Goal: Task Accomplishment & Management: Manage account settings

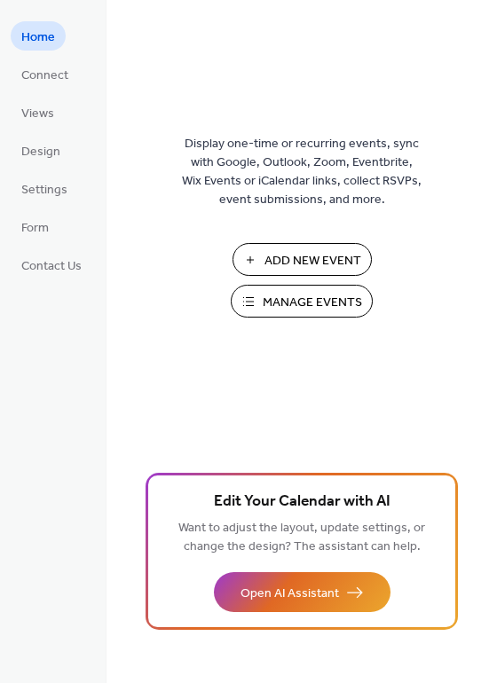
click at [294, 304] on span "Manage Events" at bounding box center [312, 303] width 99 height 19
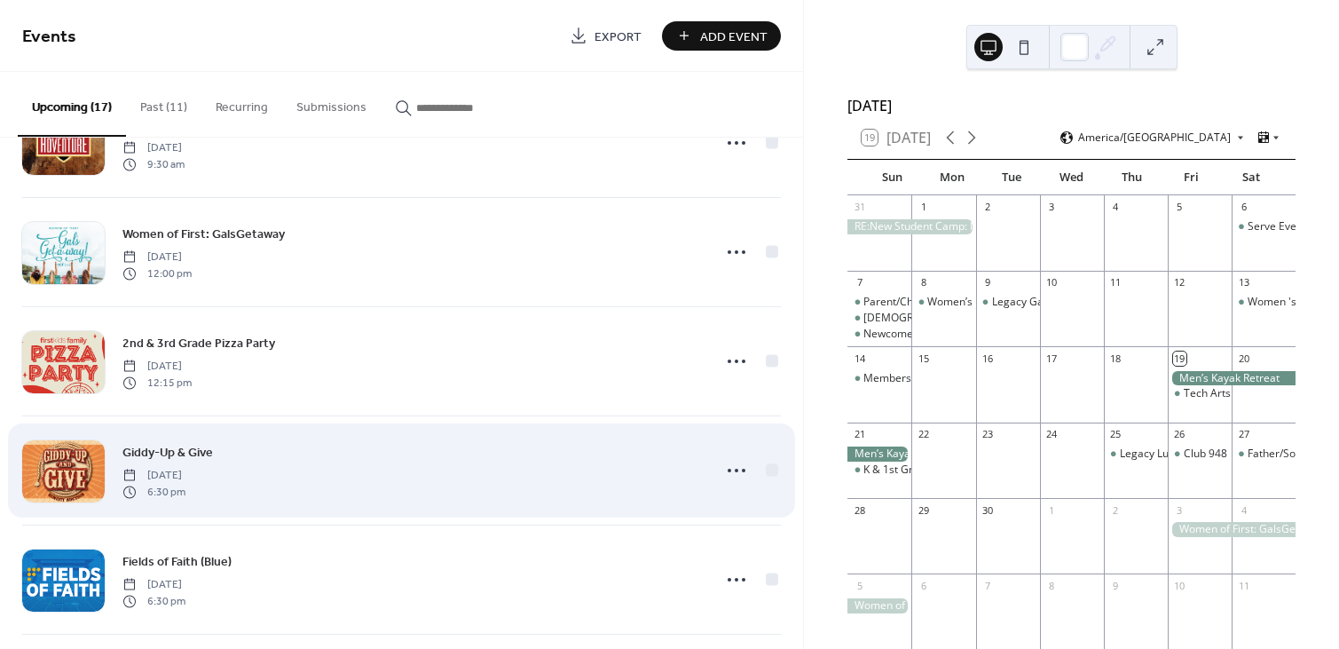
scroll to position [976, 0]
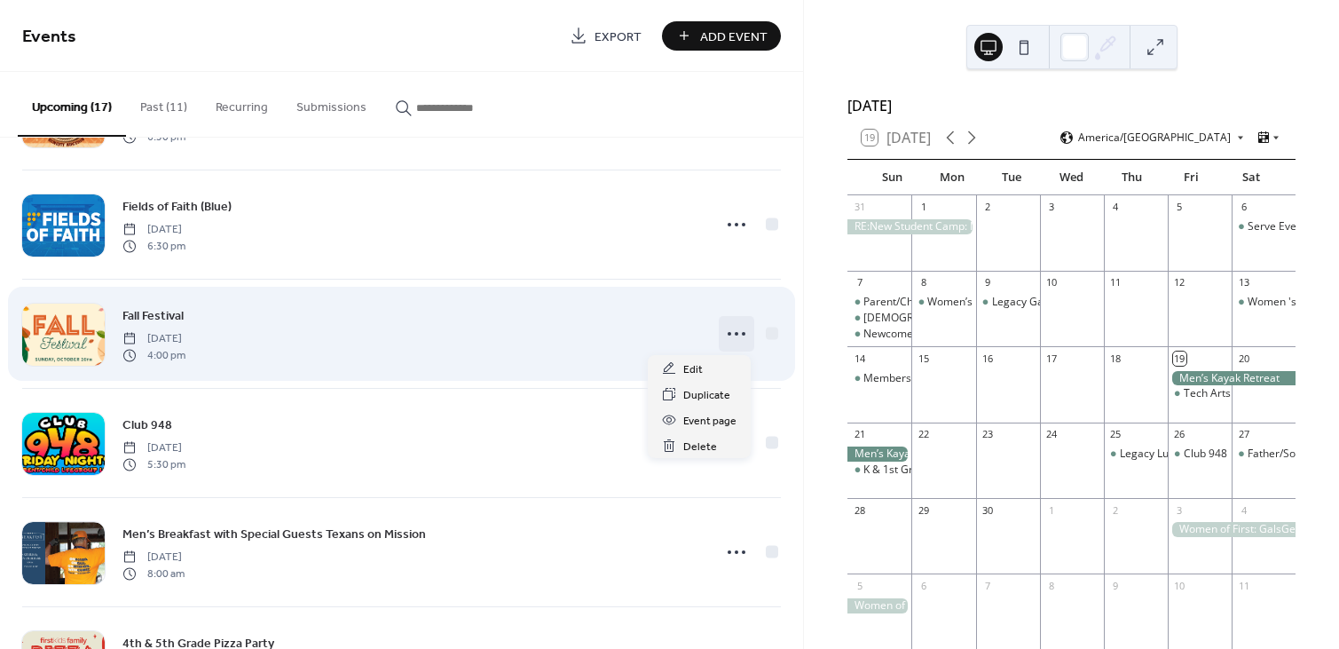
click at [733, 335] on icon at bounding box center [737, 334] width 28 height 28
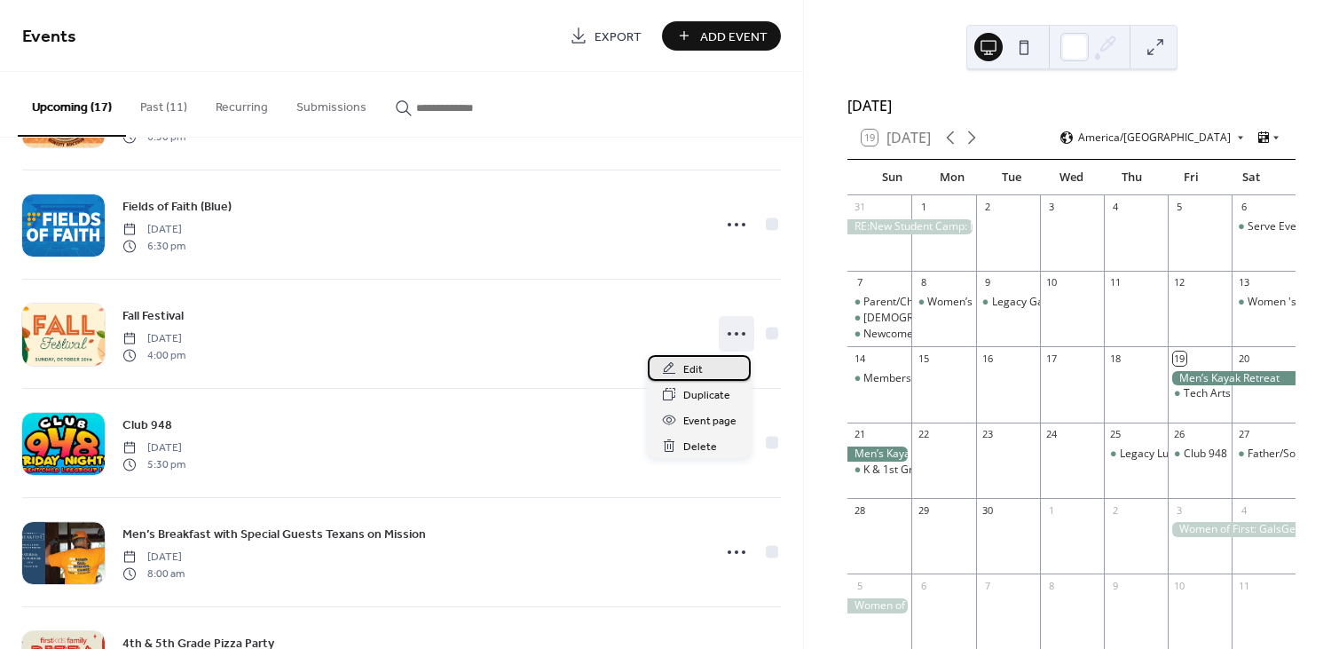
click at [684, 368] on span "Edit" at bounding box center [693, 369] width 20 height 19
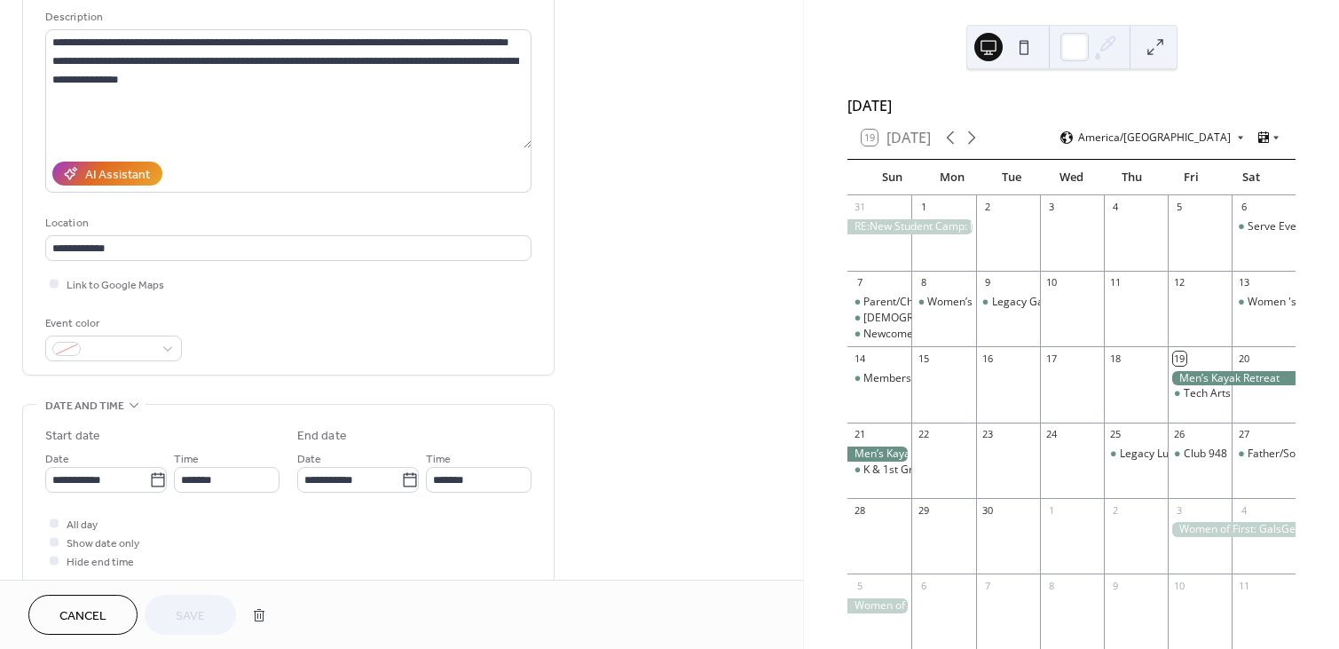
scroll to position [266, 0]
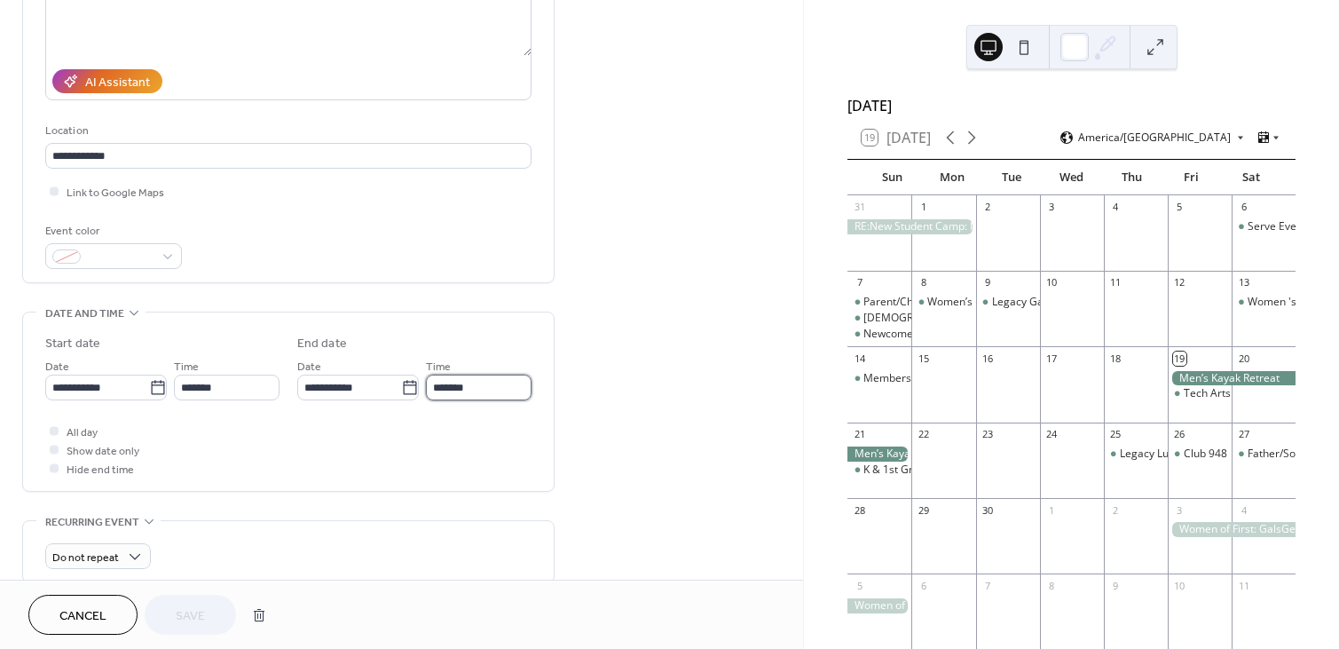
click at [443, 387] on input "*******" at bounding box center [479, 388] width 106 height 26
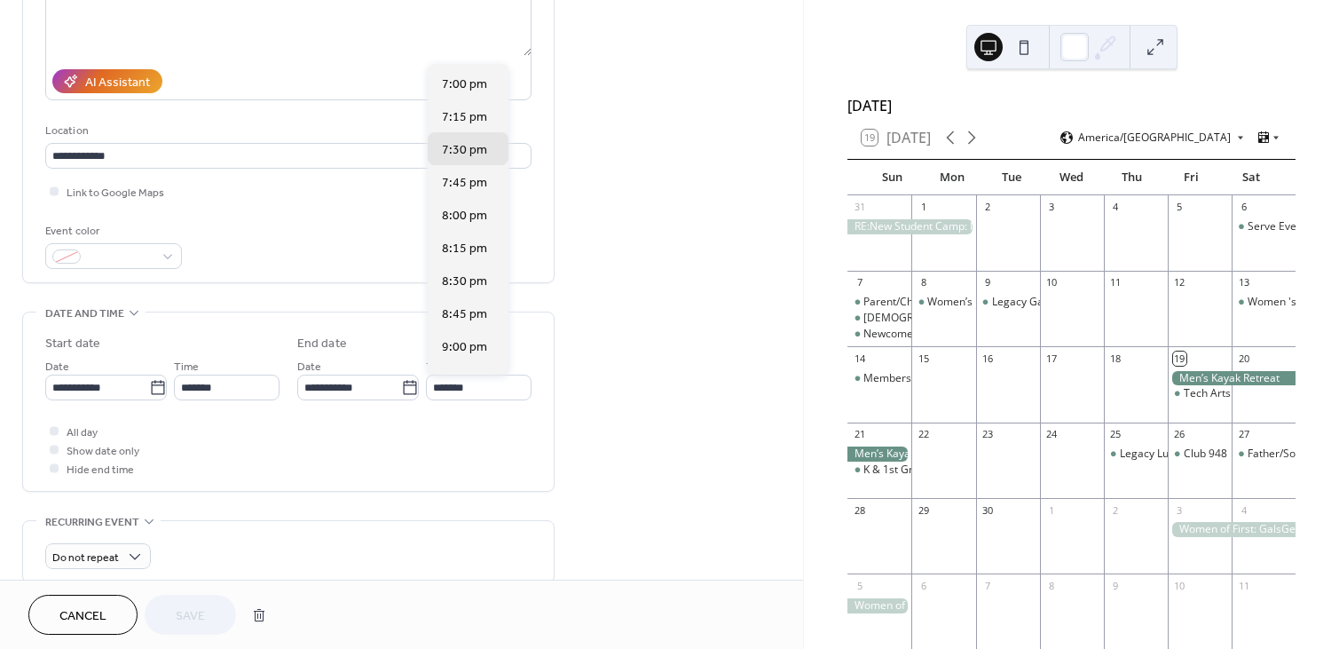
scroll to position [355, 0]
click at [467, 87] on span "7:00 pm" at bounding box center [464, 88] width 45 height 19
type input "*******"
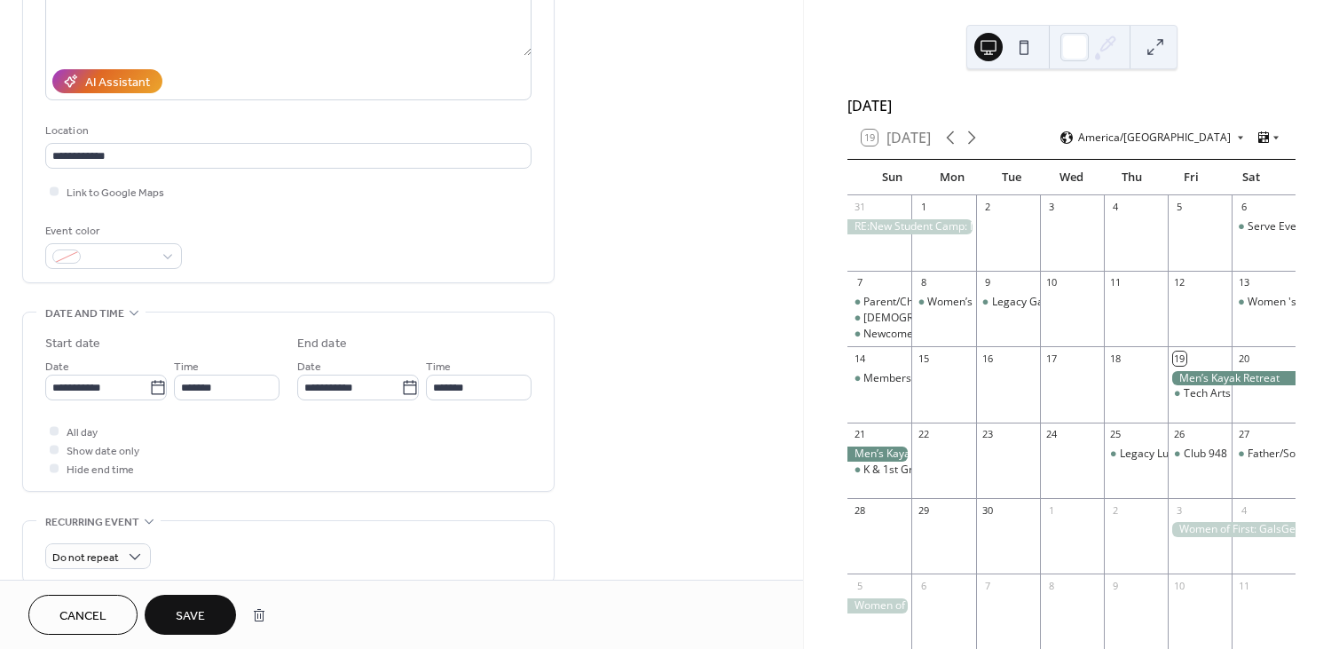
click at [201, 609] on span "Save" at bounding box center [190, 616] width 29 height 19
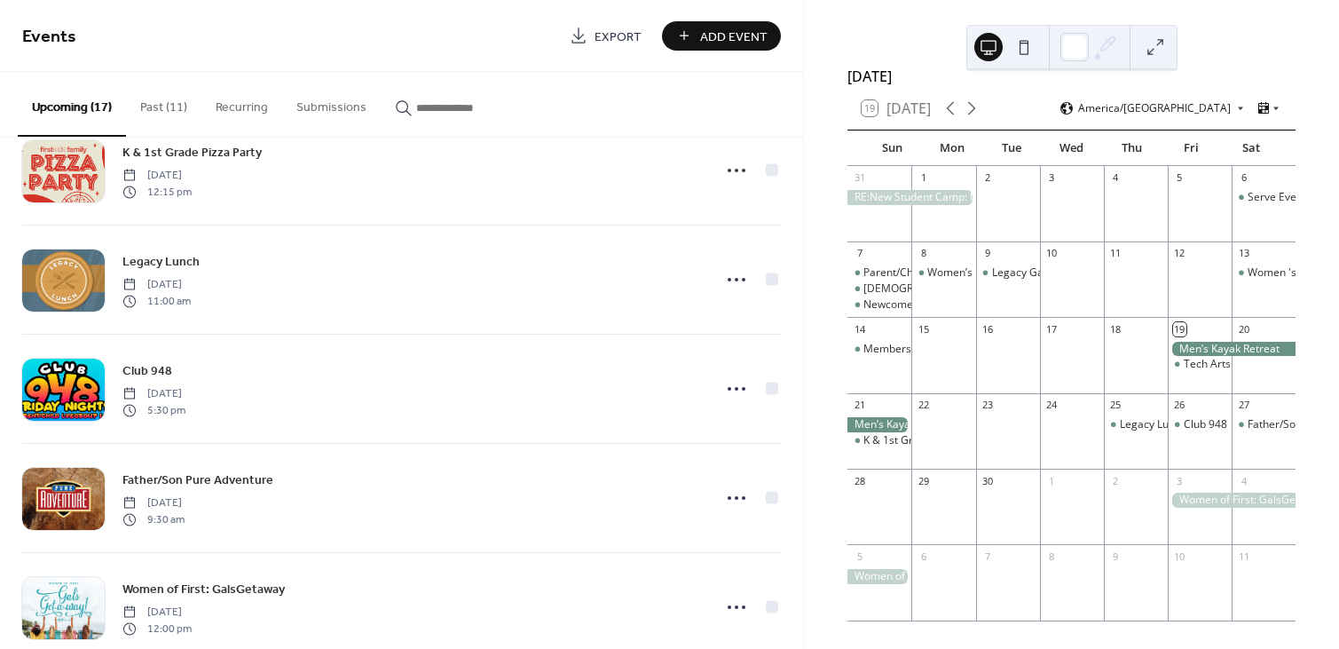
scroll to position [54, 0]
